Goal: Book appointment/travel/reservation

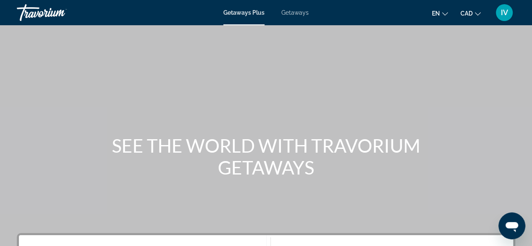
click at [300, 12] on span "Getaways" at bounding box center [295, 12] width 27 height 7
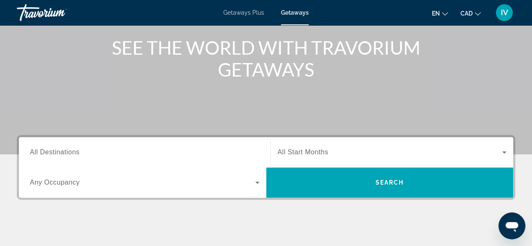
scroll to position [123, 0]
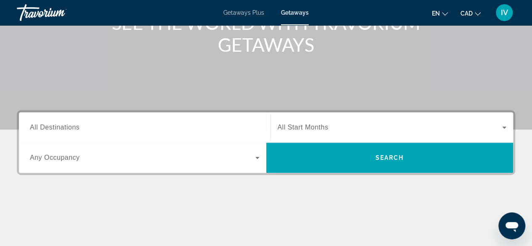
click at [93, 125] on input "Destination All Destinations" at bounding box center [145, 128] width 230 height 10
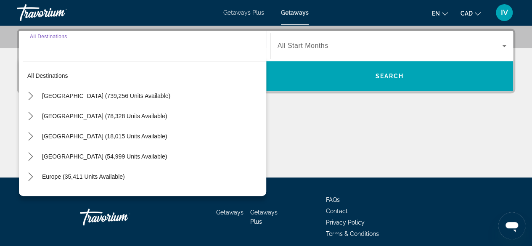
scroll to position [205, 0]
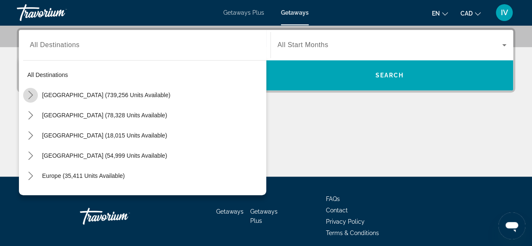
click at [33, 95] on icon "Toggle United States (739,256 units available) submenu" at bounding box center [31, 95] width 8 height 8
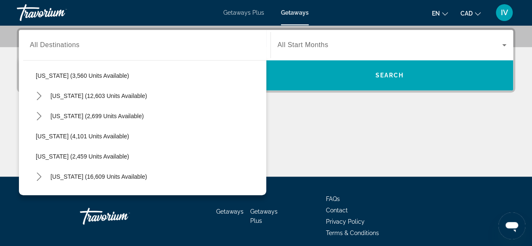
scroll to position [504, 0]
click at [34, 76] on mat-icon "Toggle Nevada (12,603 units available) submenu" at bounding box center [39, 76] width 15 height 15
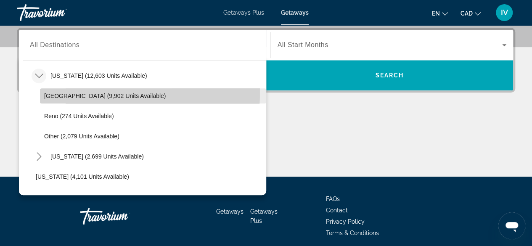
click at [56, 91] on span "Select destination: Las Vegas (9,902 units available)" at bounding box center [153, 96] width 226 height 20
type input "**********"
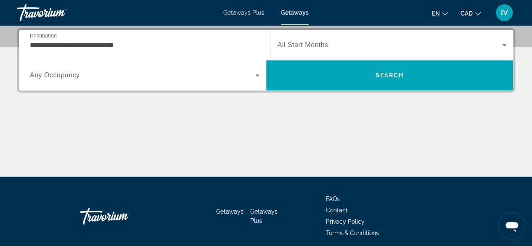
click at [339, 51] on div "Search widget" at bounding box center [392, 45] width 229 height 24
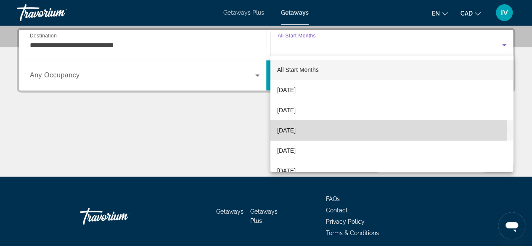
click at [296, 128] on span "[DATE]" at bounding box center [286, 130] width 19 height 10
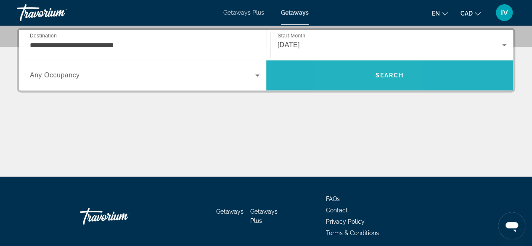
click at [362, 81] on span "Search" at bounding box center [390, 75] width 248 height 20
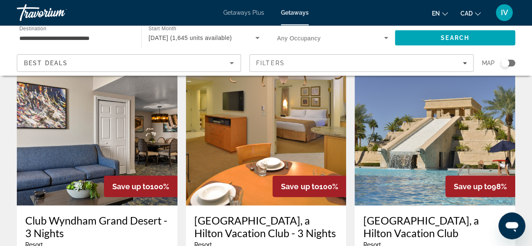
scroll to position [1028, 0]
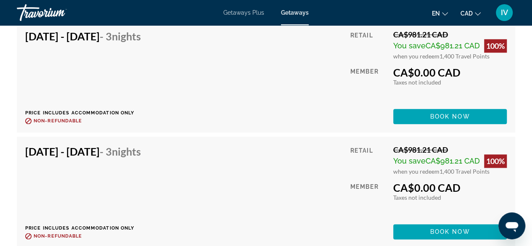
scroll to position [3653, 0]
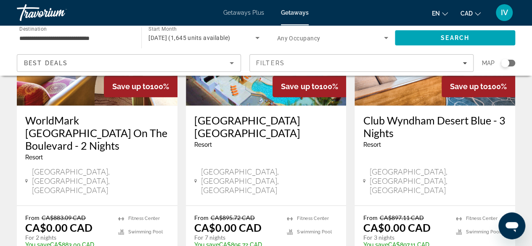
scroll to position [487, 0]
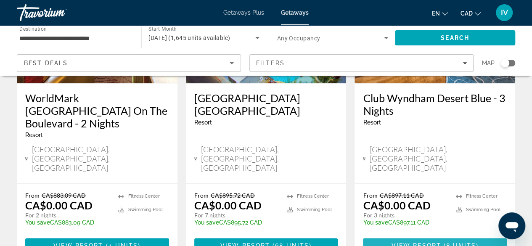
click at [405, 242] on span "View Resort" at bounding box center [417, 245] width 50 height 7
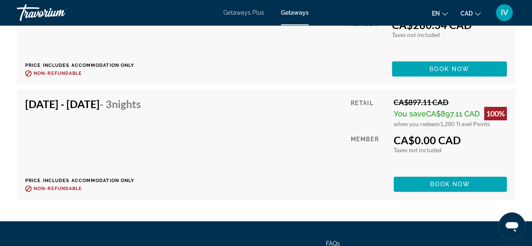
scroll to position [1715, 0]
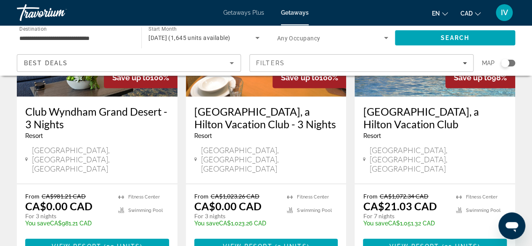
scroll to position [1188, 0]
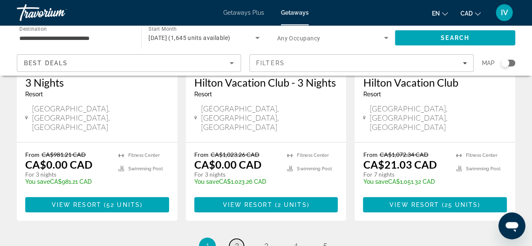
click at [238, 242] on span "2" at bounding box center [237, 246] width 4 height 9
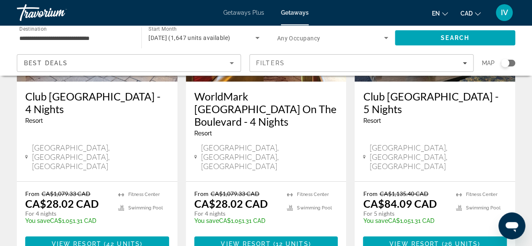
scroll to position [160, 0]
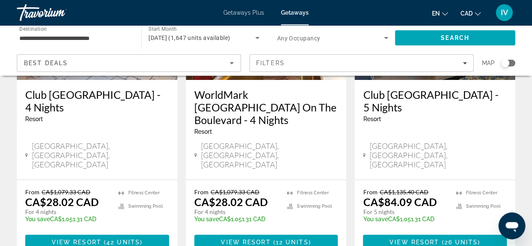
click at [92, 93] on h3 "Club [GEOGRAPHIC_DATA] - 4 Nights" at bounding box center [97, 100] width 144 height 25
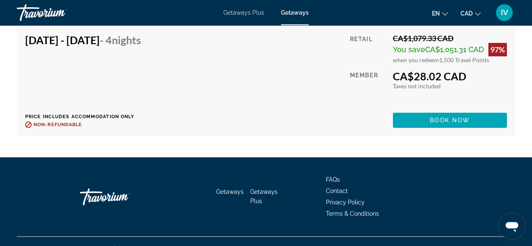
scroll to position [3232, 0]
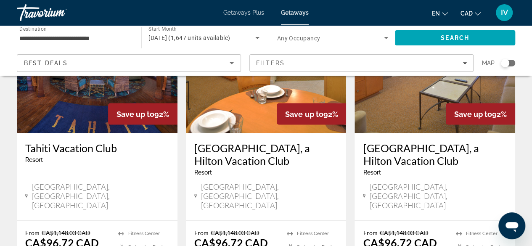
scroll to position [753, 0]
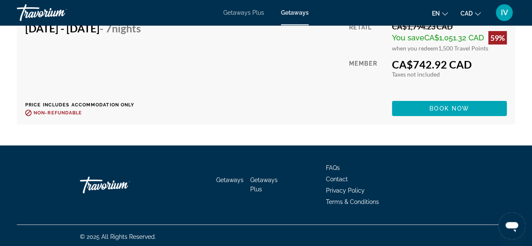
scroll to position [2913, 0]
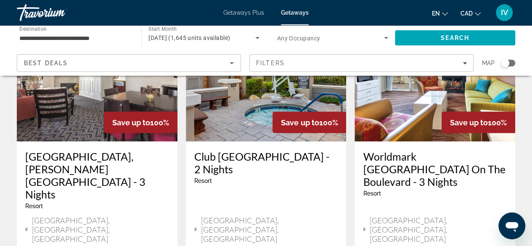
scroll to position [761, 0]
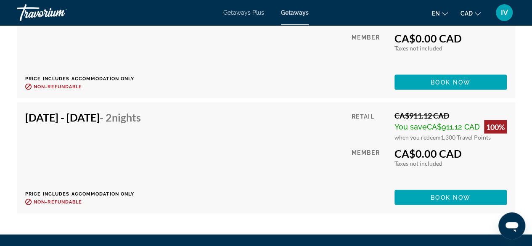
scroll to position [3984, 0]
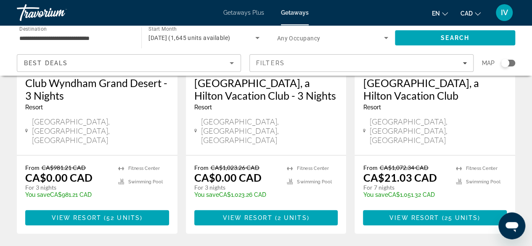
scroll to position [1190, 0]
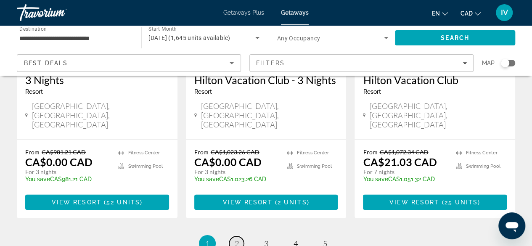
click at [238, 239] on span "2" at bounding box center [237, 243] width 4 height 9
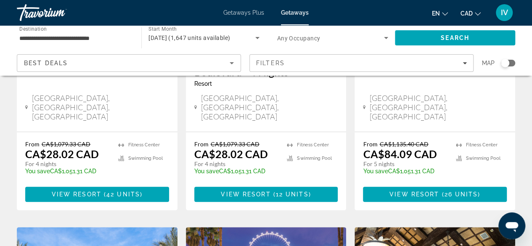
scroll to position [213, 0]
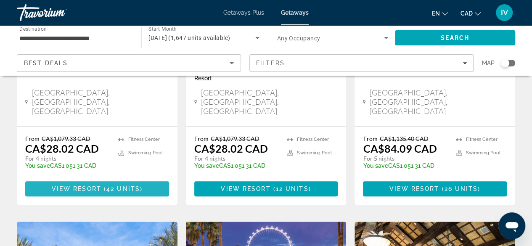
click at [109, 186] on span "42 units" at bounding box center [123, 189] width 34 height 7
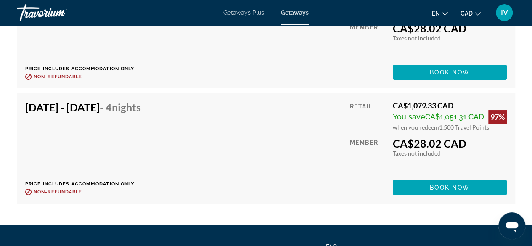
scroll to position [3219, 0]
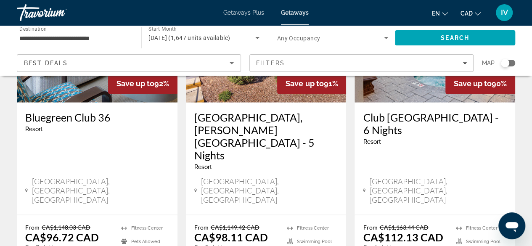
scroll to position [1116, 0]
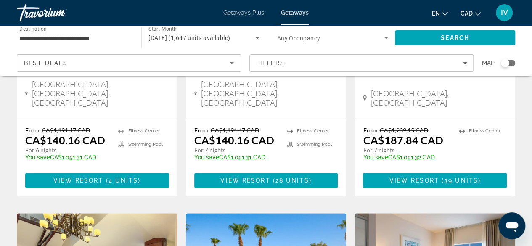
scroll to position [192, 0]
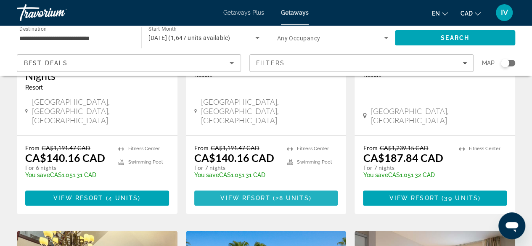
click at [279, 195] on span "28 units" at bounding box center [293, 198] width 34 height 7
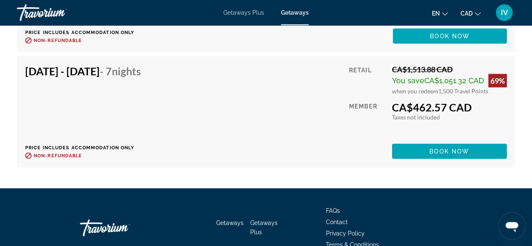
scroll to position [2694, 0]
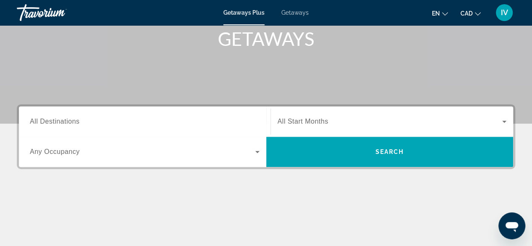
scroll to position [127, 0]
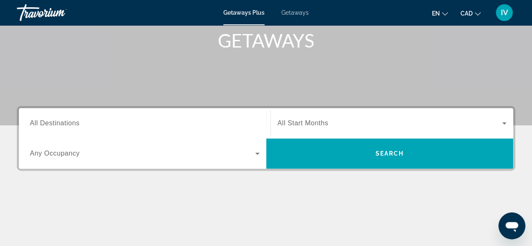
click at [223, 116] on div "Search widget" at bounding box center [145, 124] width 230 height 24
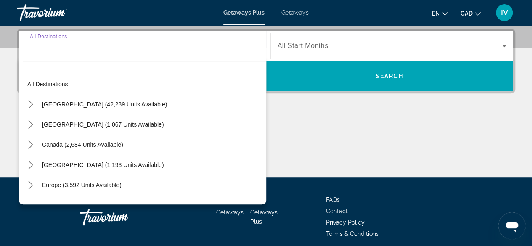
scroll to position [205, 0]
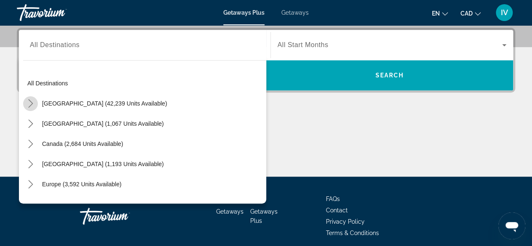
click at [29, 104] on icon "Toggle United States (42,239 units available) submenu" at bounding box center [31, 103] width 8 height 8
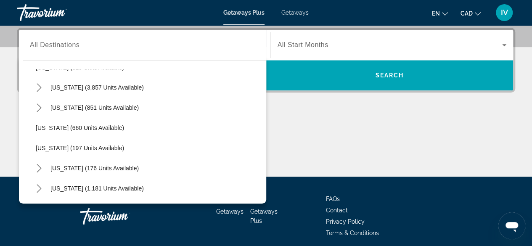
scroll to position [460, 0]
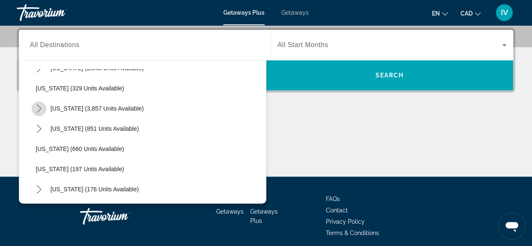
click at [39, 108] on icon "Toggle Nevada (3,857 units available) submenu" at bounding box center [39, 108] width 8 height 8
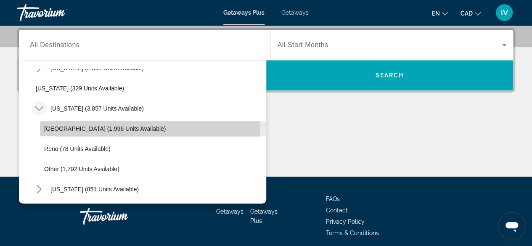
click at [50, 128] on span "Las Vegas (1,996 units available)" at bounding box center [105, 128] width 122 height 7
type input "**********"
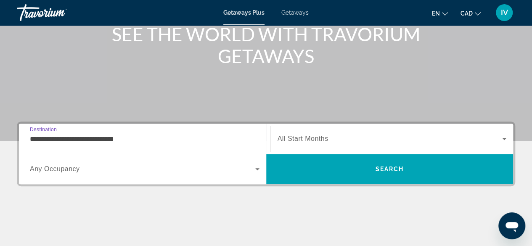
scroll to position [107, 0]
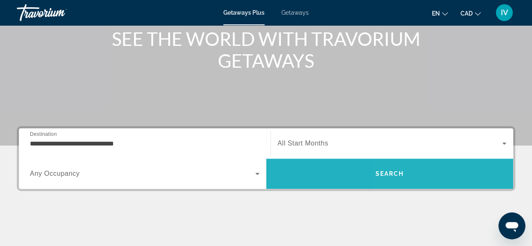
click at [437, 173] on span "Search" at bounding box center [390, 174] width 248 height 20
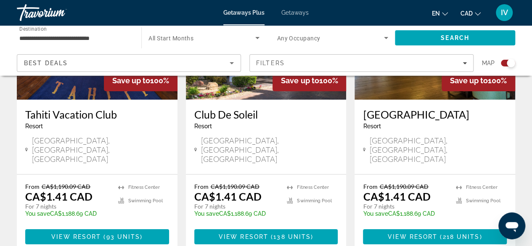
scroll to position [1372, 0]
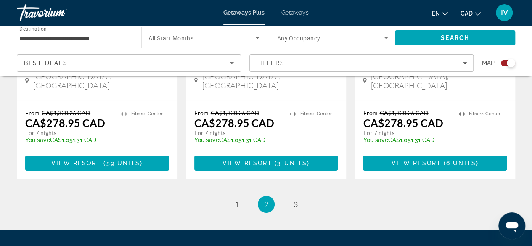
scroll to position [1432, 0]
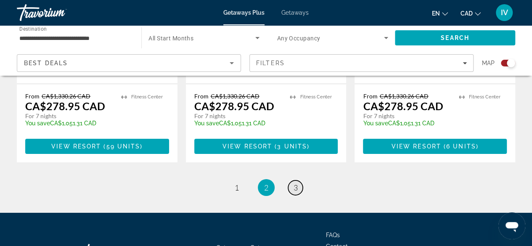
click at [295, 183] on span "3" at bounding box center [296, 187] width 4 height 9
